Goal: Find specific page/section: Find specific page/section

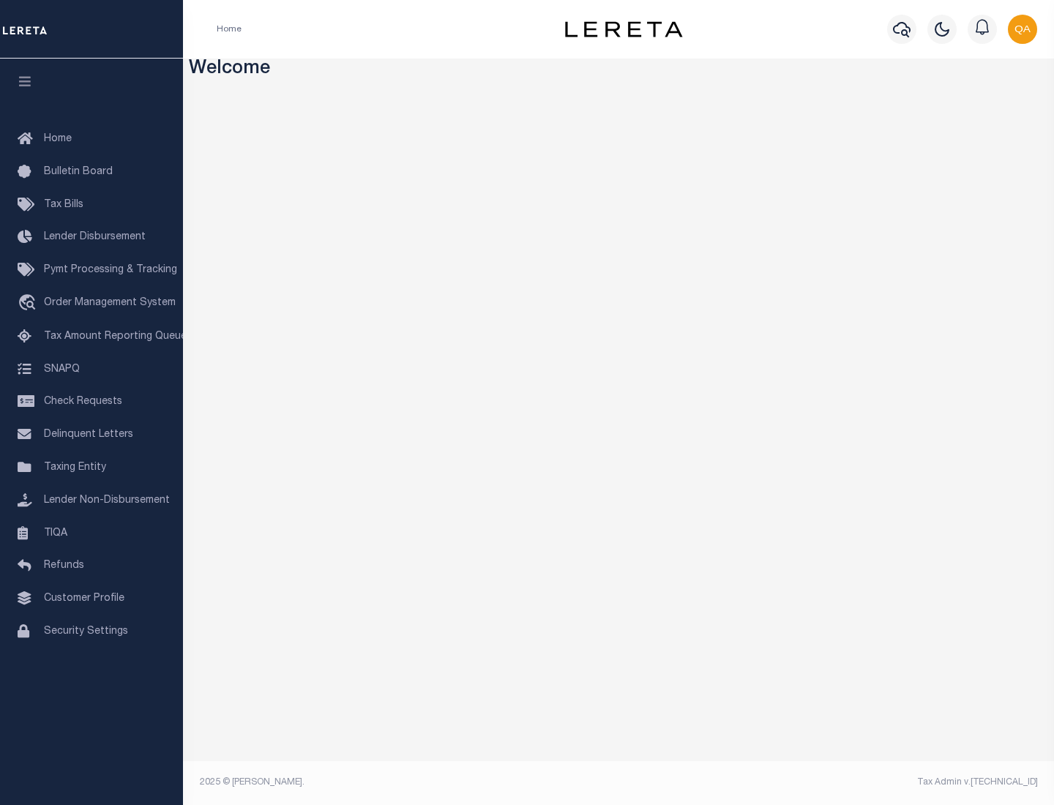
click at [91, 533] on link "TIQA" at bounding box center [91, 533] width 183 height 33
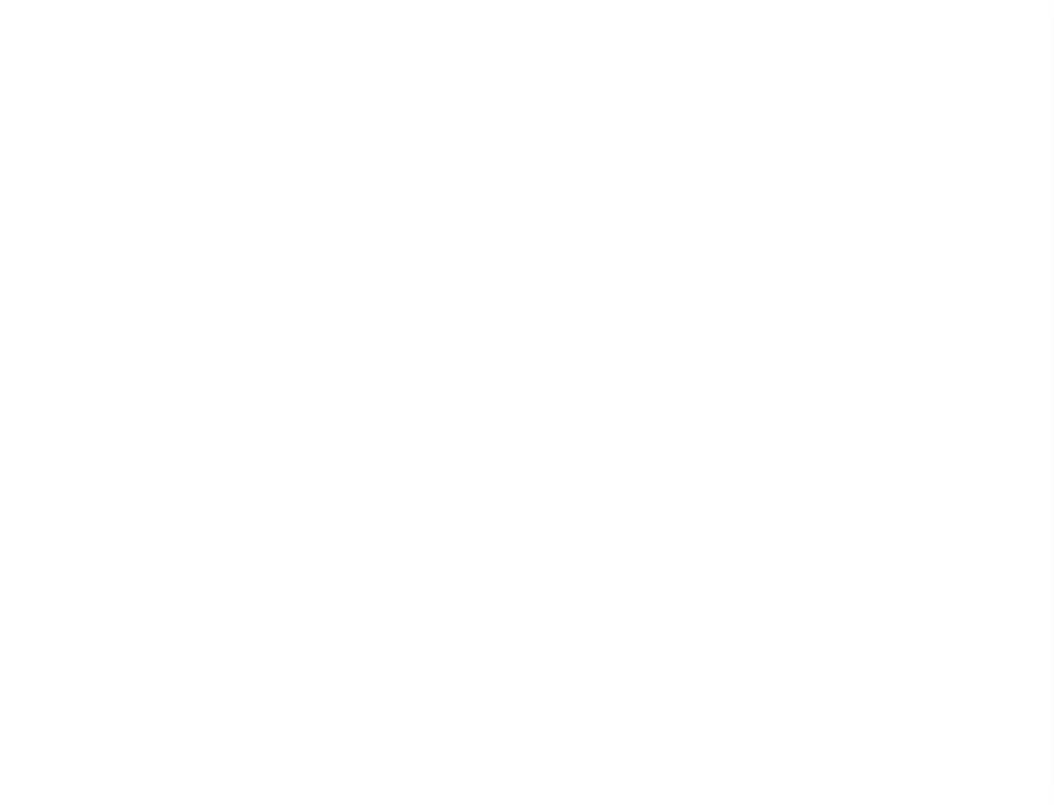
select select "200"
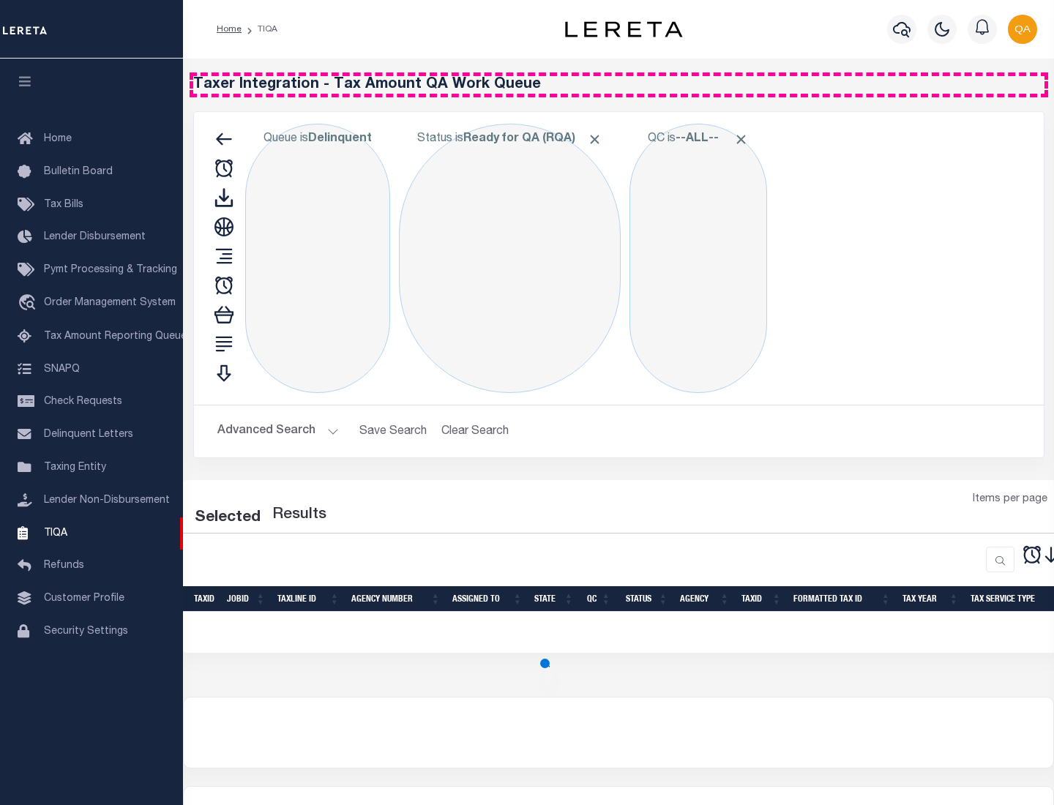
select select "200"
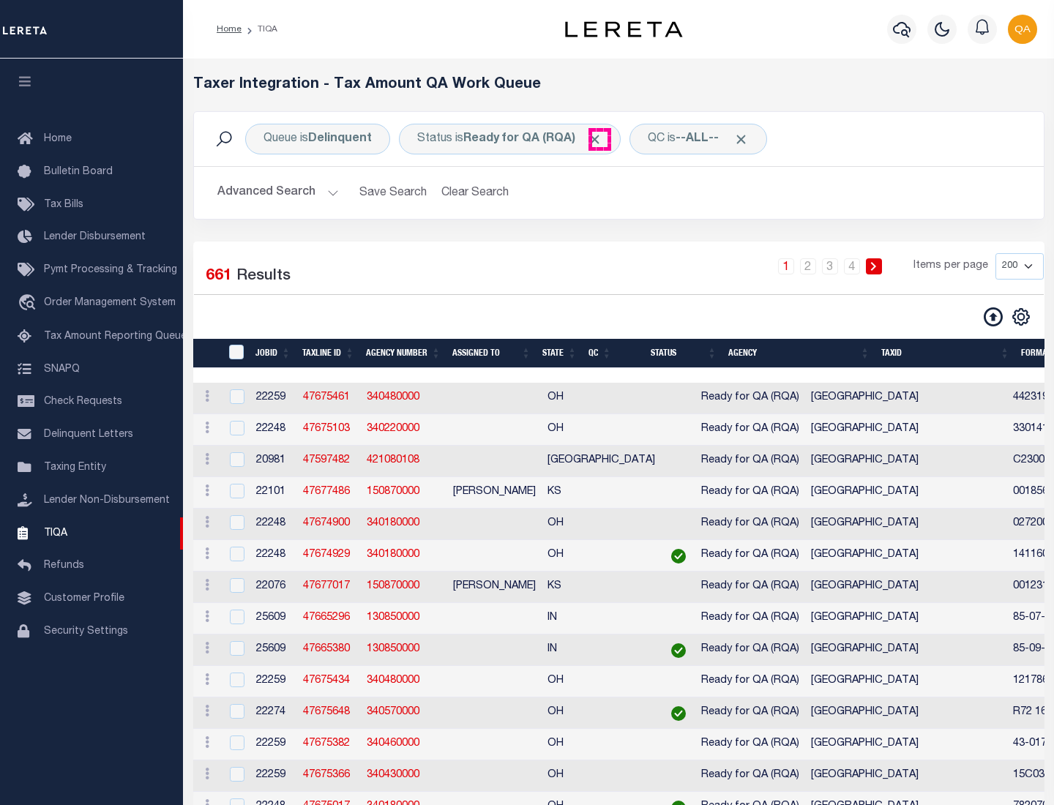
click at [599, 139] on span "Click to Remove" at bounding box center [594, 139] width 15 height 15
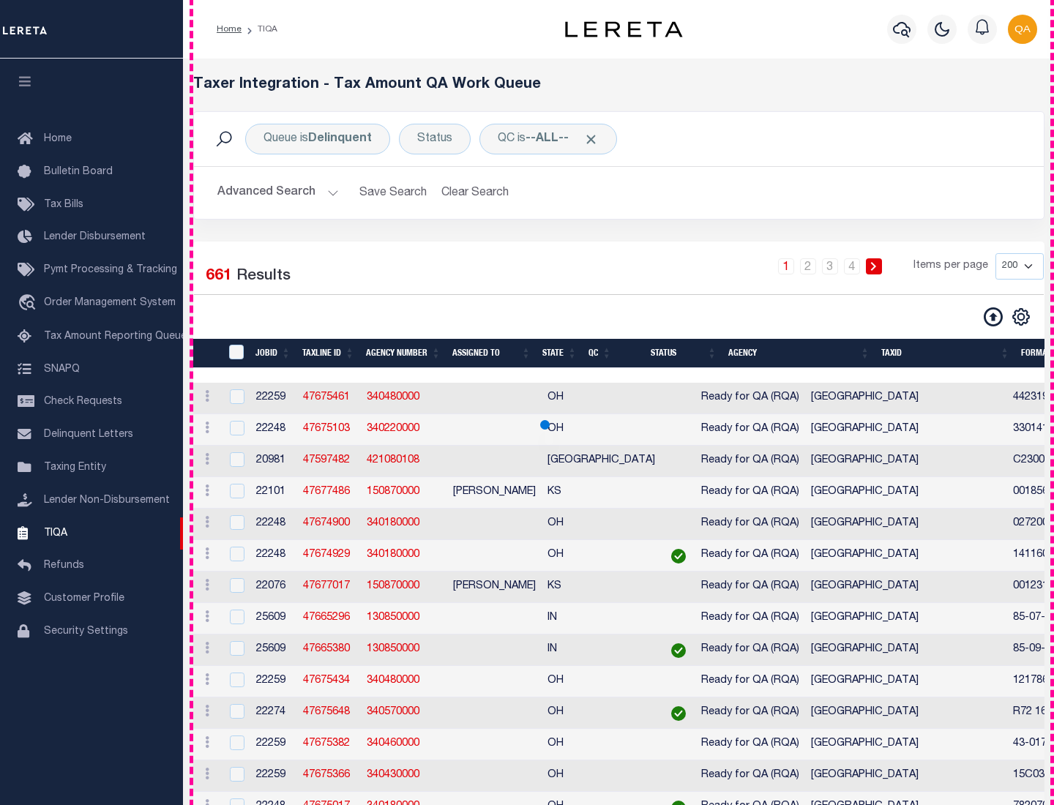
scroll to position [3126, 0]
